Goal: Task Accomplishment & Management: Use online tool/utility

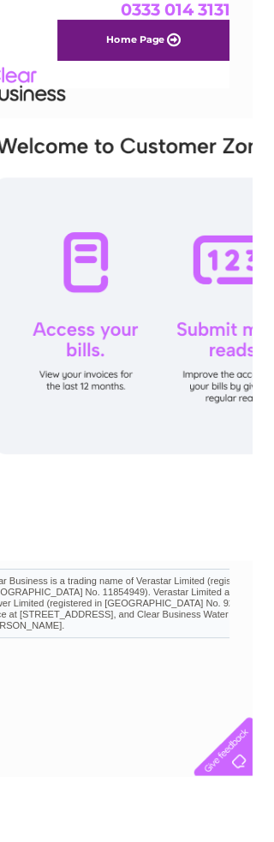
scroll to position [0, 27]
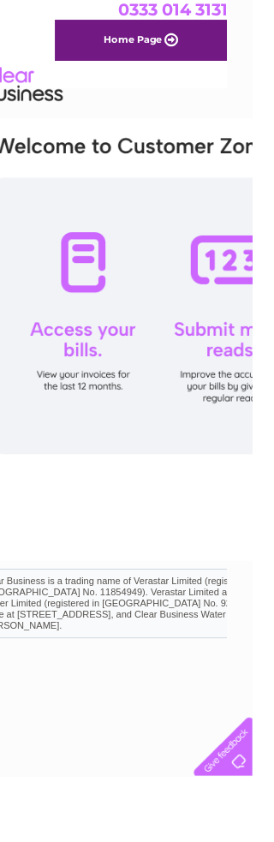
click at [259, 366] on div at bounding box center [253, 343] width 524 height 300
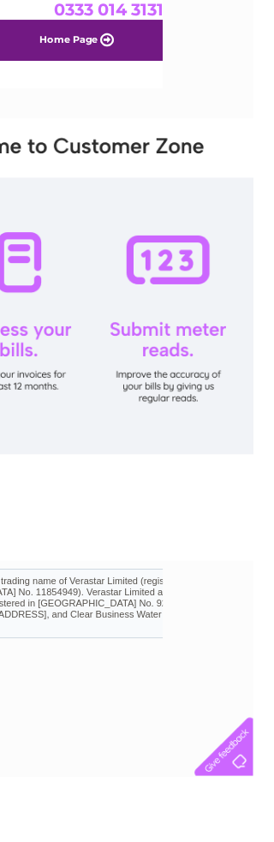
scroll to position [0, 61]
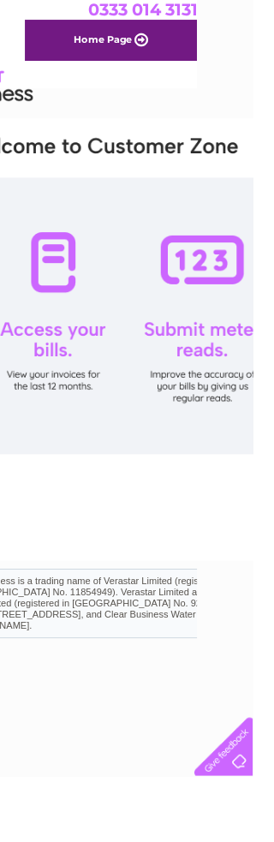
click at [232, 315] on div at bounding box center [219, 343] width 524 height 300
click at [224, 276] on div at bounding box center [219, 343] width 524 height 300
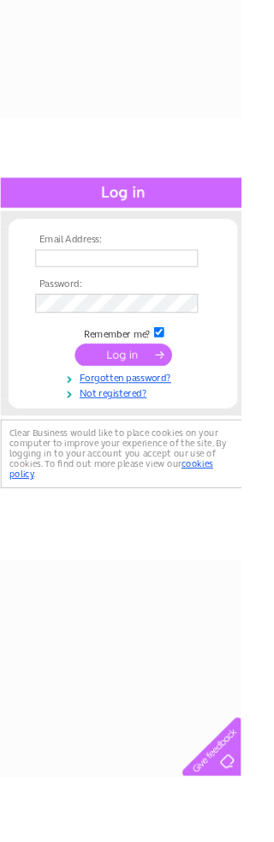
scroll to position [0, 550]
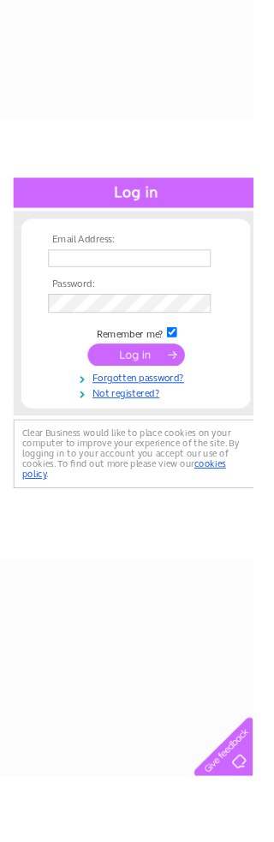
click at [78, 278] on input "text" at bounding box center [140, 280] width 176 height 19
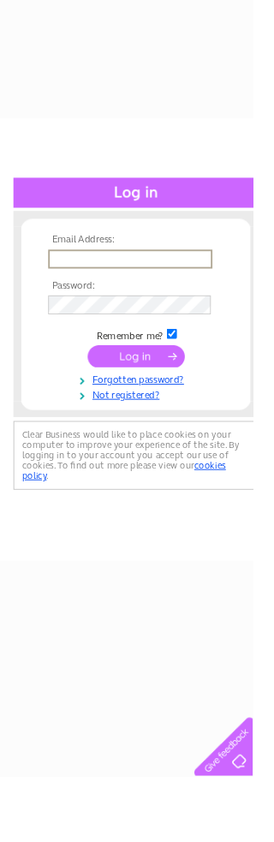
type input "sandraleith46@gmail.com"
click at [146, 387] on input "submit" at bounding box center [147, 386] width 105 height 24
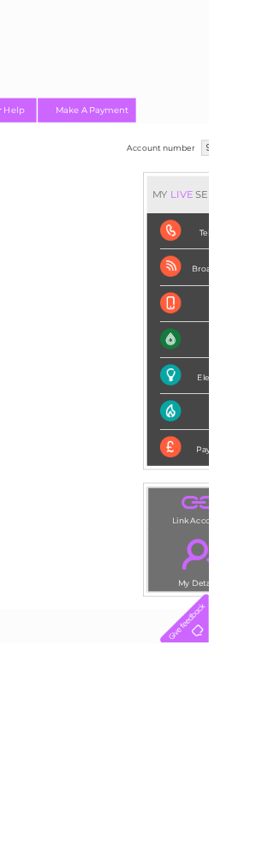
scroll to position [0, 489]
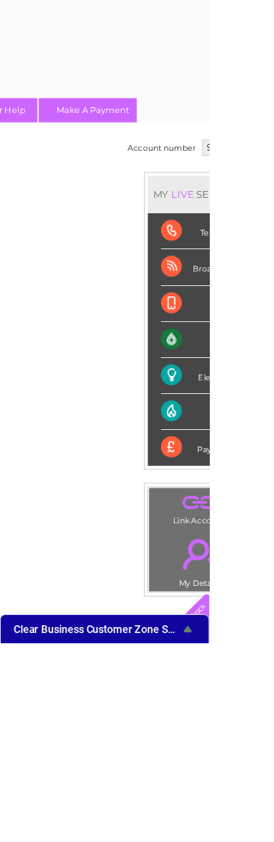
click at [252, 454] on div "Water" at bounding box center [261, 444] width 100 height 47
click at [247, 450] on div "Water" at bounding box center [261, 444] width 100 height 47
click at [273, 451] on li "Water" at bounding box center [261, 444] width 134 height 47
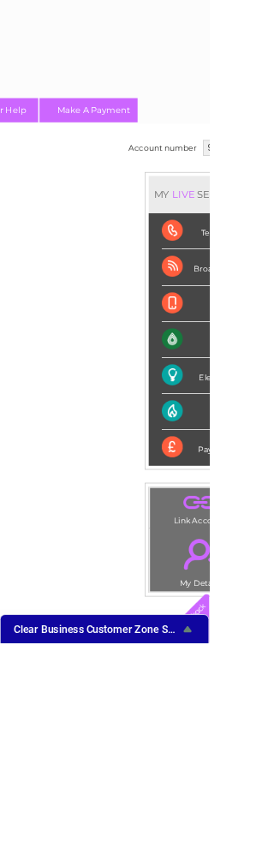
click at [264, 265] on div "MY LIVE SERVICES" at bounding box center [261, 254] width 134 height 49
click at [273, 452] on div "Water" at bounding box center [262, 444] width 100 height 47
click at [236, 454] on div "Water" at bounding box center [262, 444] width 100 height 47
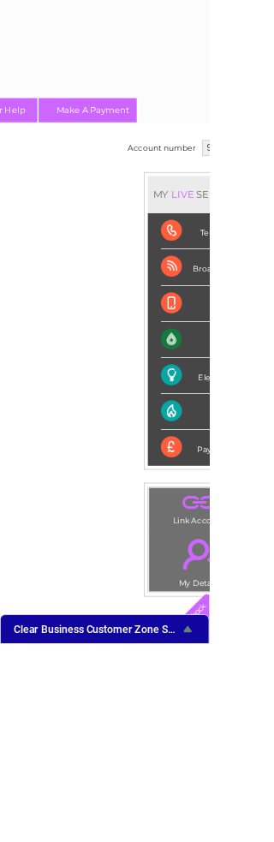
scroll to position [0, 489]
click at [271, 499] on div "Electricity" at bounding box center [261, 491] width 100 height 47
click at [273, 507] on div "Electricity" at bounding box center [261, 491] width 100 height 47
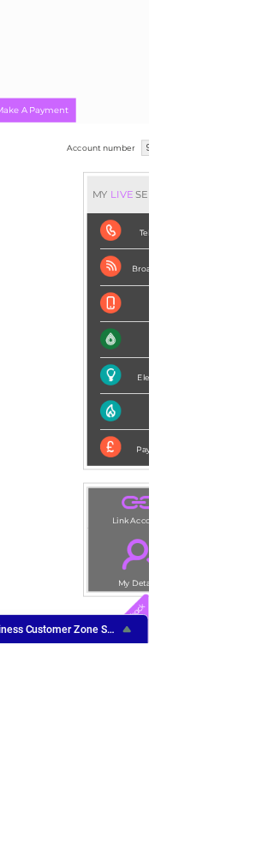
scroll to position [0, 488]
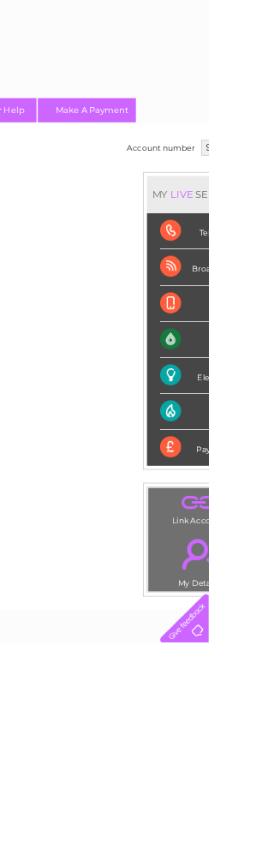
scroll to position [0, 489]
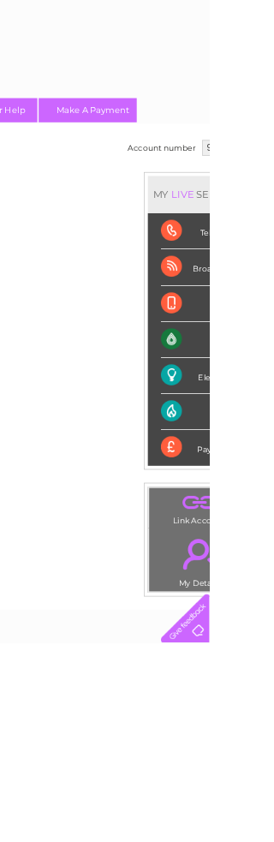
click at [232, 451] on div "Water" at bounding box center [261, 444] width 100 height 47
click at [273, 450] on li "Water" at bounding box center [261, 444] width 134 height 47
click at [273, 461] on div "Water" at bounding box center [261, 444] width 100 height 47
click at [255, 459] on div "Water" at bounding box center [261, 444] width 100 height 47
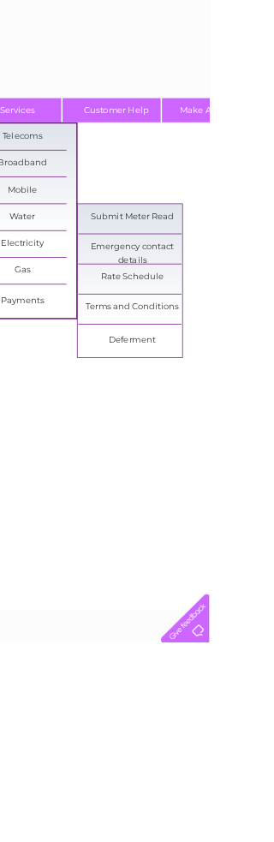
scroll to position [0, 328]
click at [191, 285] on link "Submit Meter Read" at bounding box center [172, 284] width 141 height 34
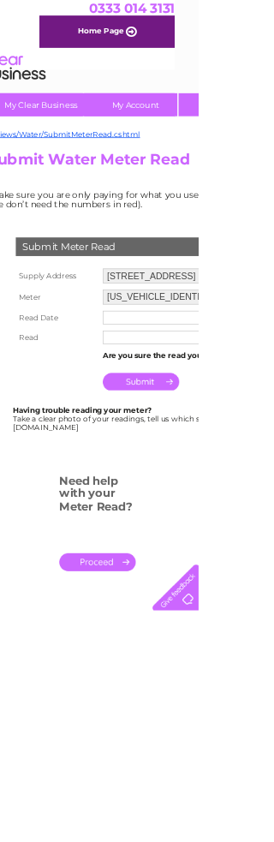
scroll to position [0, 33]
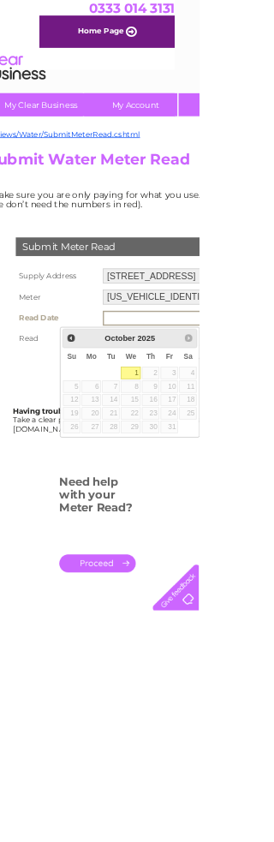
click at [191, 512] on link "1" at bounding box center [179, 513] width 27 height 17
type input "2025/10/01"
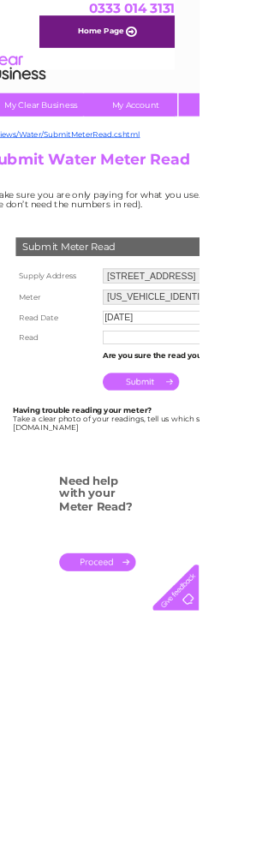
click at [164, 474] on input "text" at bounding box center [229, 465] width 176 height 19
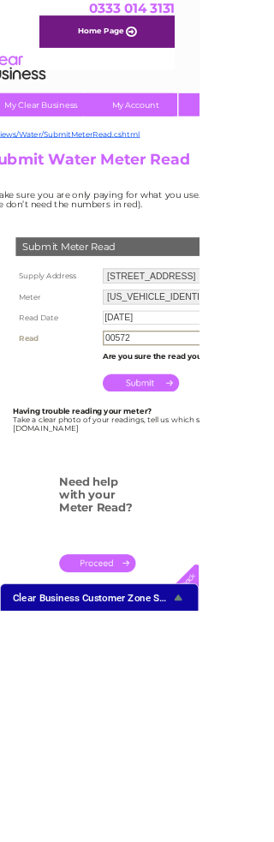
type input "00572"
click at [204, 540] on input "Submit" at bounding box center [193, 528] width 105 height 24
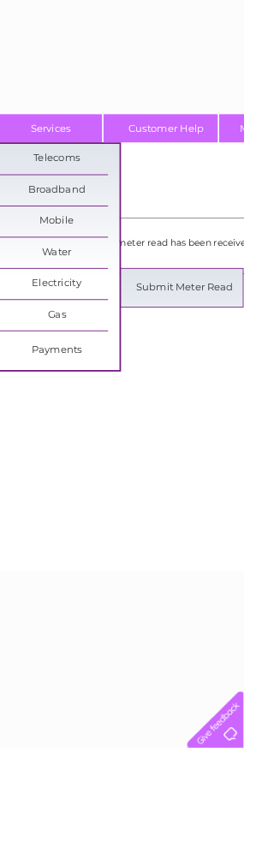
scroll to position [0, 294]
click at [212, 333] on link "Submit Meter Read" at bounding box center [206, 324] width 141 height 34
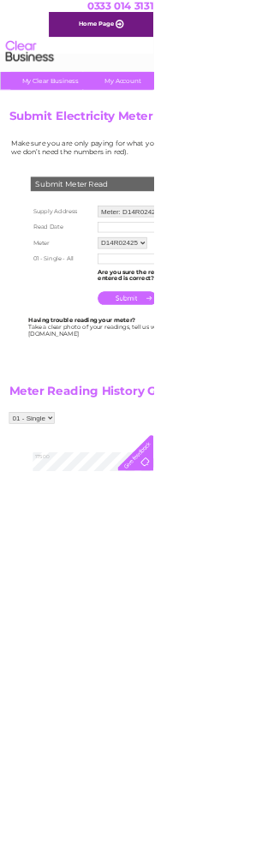
click at [261, 539] on input "submit" at bounding box center [227, 533] width 105 height 24
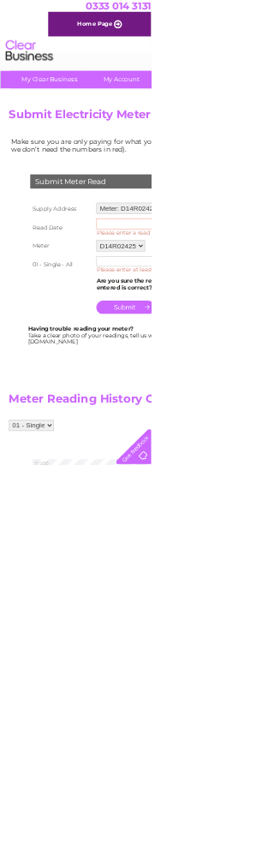
click at [273, 483] on input "text" at bounding box center [263, 473] width 176 height 19
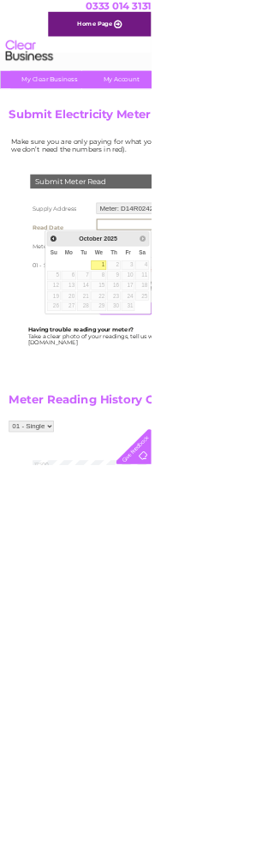
click at [273, 407] on td "* Please enter a read date" at bounding box center [276, 412] width 213 height 41
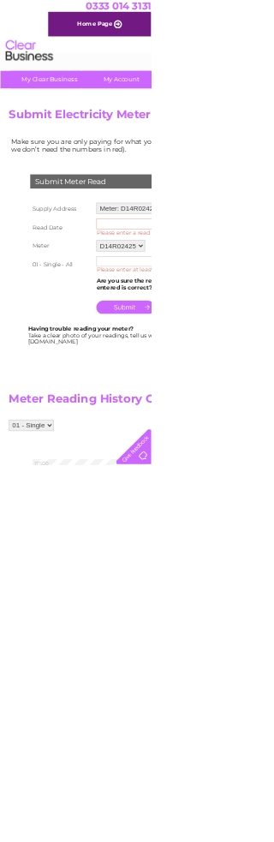
click at [273, 414] on input "text" at bounding box center [263, 406] width 176 height 19
click at [273, 415] on input "text" at bounding box center [264, 407] width 178 height 21
click at [273, 404] on input "text" at bounding box center [264, 407] width 178 height 21
click at [228, 412] on input "text" at bounding box center [264, 407] width 178 height 21
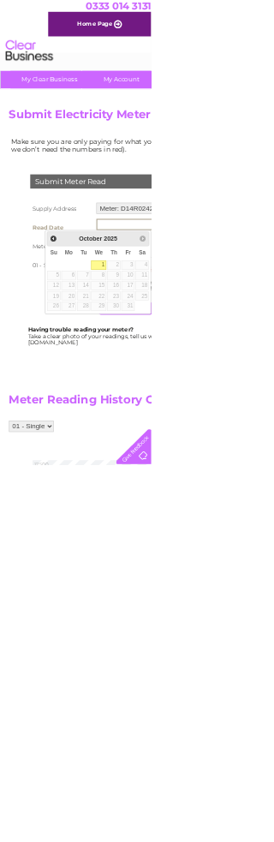
click at [192, 477] on link "1" at bounding box center [178, 480] width 27 height 17
type input "2025/10/01"
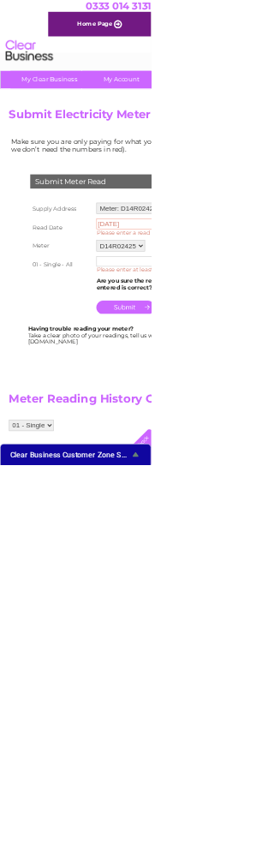
click at [273, 480] on input "text" at bounding box center [263, 473] width 176 height 19
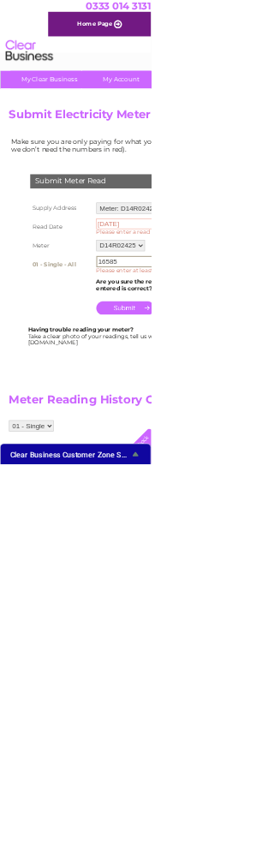
type input "16585"
click at [210, 568] on input "submit" at bounding box center [227, 558] width 105 height 24
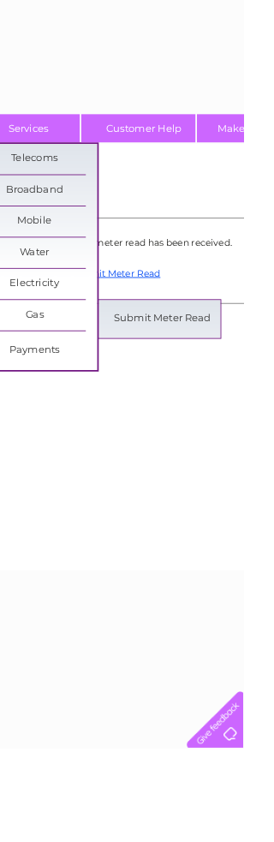
scroll to position [0, 310]
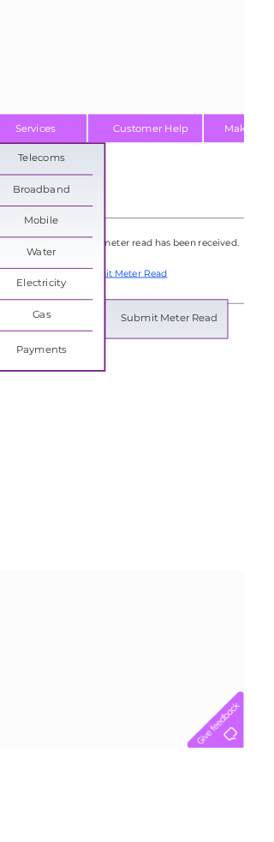
click at [192, 369] on link "Submit Meter Read" at bounding box center [190, 359] width 141 height 34
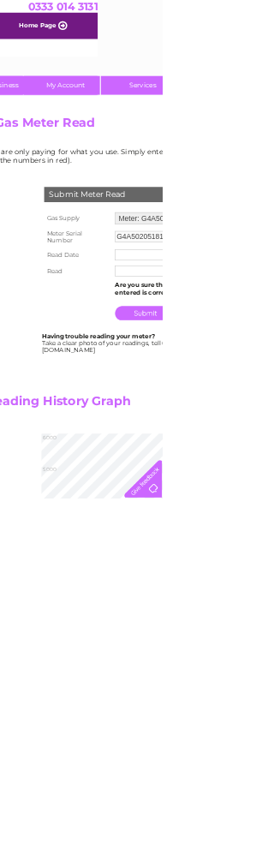
scroll to position [0, 122]
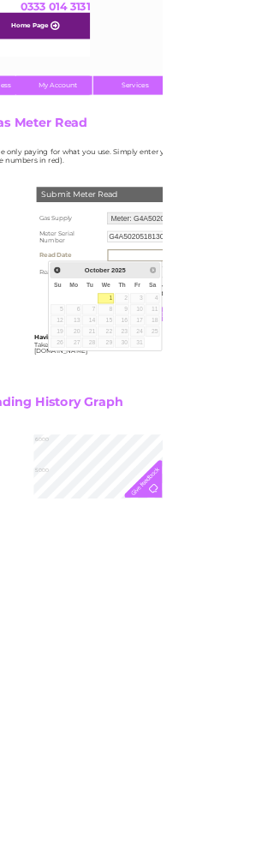
click at [273, 431] on input "text" at bounding box center [271, 431] width 178 height 21
click at [191, 497] on link "1" at bounding box center [178, 504] width 27 height 17
type input "2025/10/01"
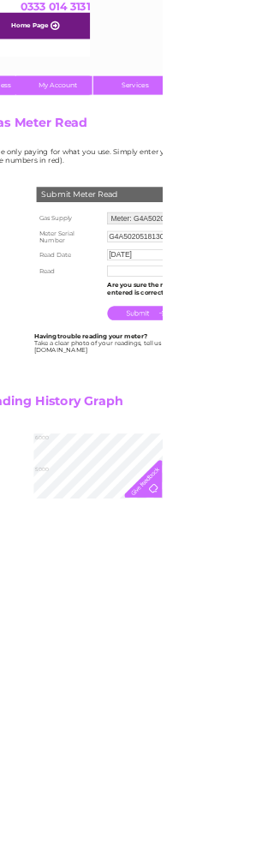
click at [273, 468] on input "text" at bounding box center [270, 458] width 176 height 19
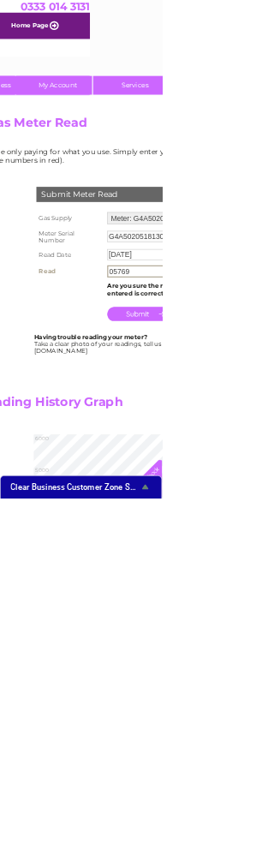
type input "05769"
click at [269, 541] on input "submit" at bounding box center [234, 529] width 105 height 24
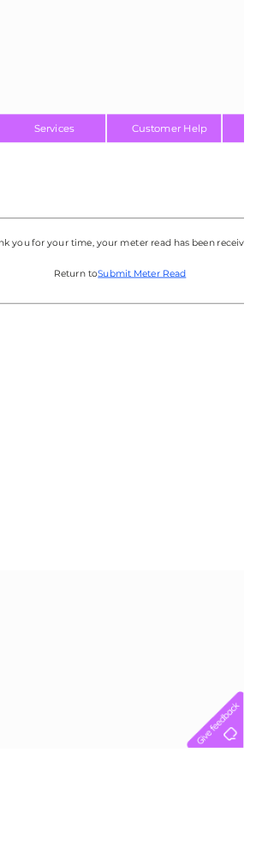
scroll to position [0, 289]
click at [164, 312] on link "Submit Meter Read" at bounding box center [159, 307] width 99 height 13
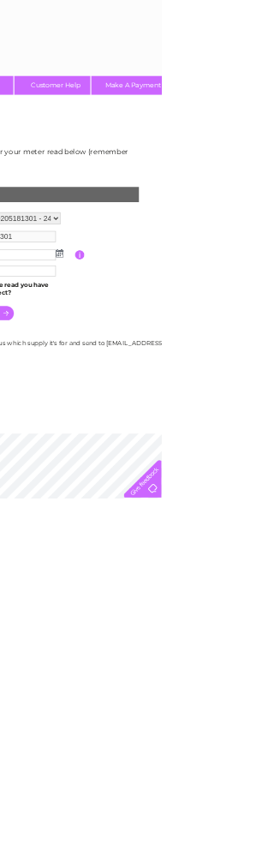
scroll to position [0, 384]
